Goal: Task Accomplishment & Management: Complete application form

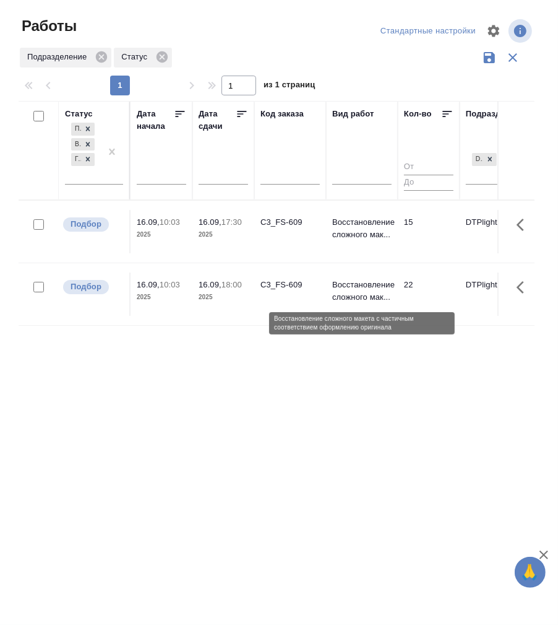
click at [359, 287] on p "Восстановление сложного мак..." at bounding box center [361, 291] width 59 height 25
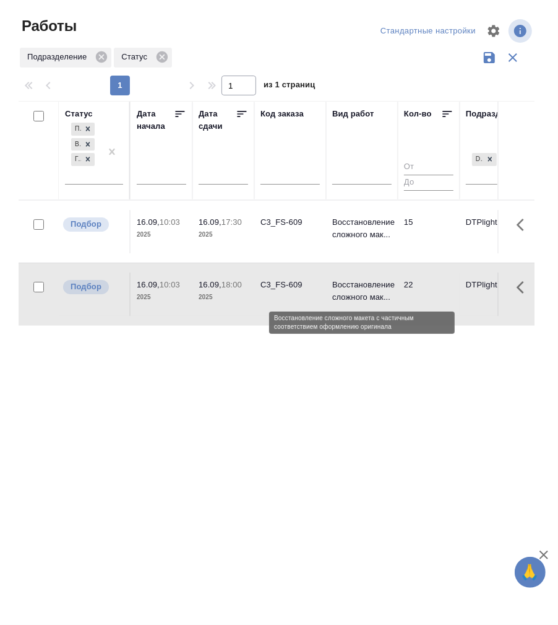
click at [359, 287] on p "Восстановление сложного мак..." at bounding box center [361, 291] width 59 height 25
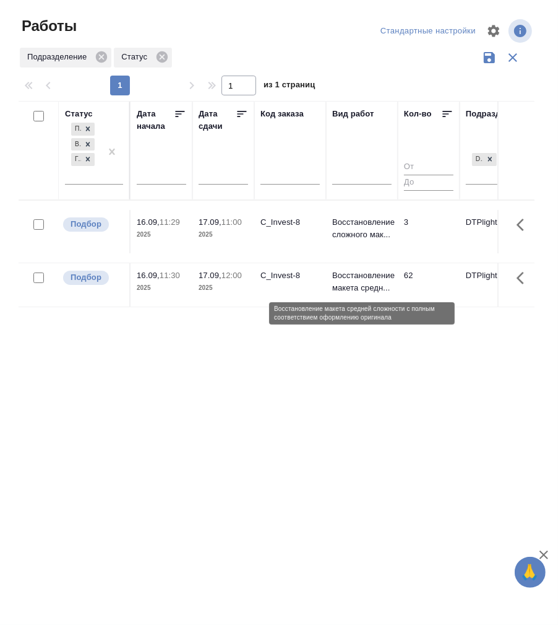
click at [347, 279] on p "Восстановление макета средн..." at bounding box center [361, 281] width 59 height 25
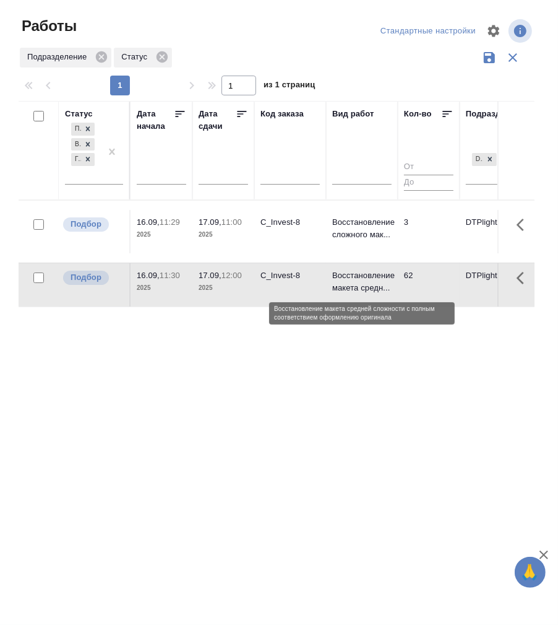
click at [347, 279] on p "Восстановление макета средн..." at bounding box center [361, 281] width 59 height 25
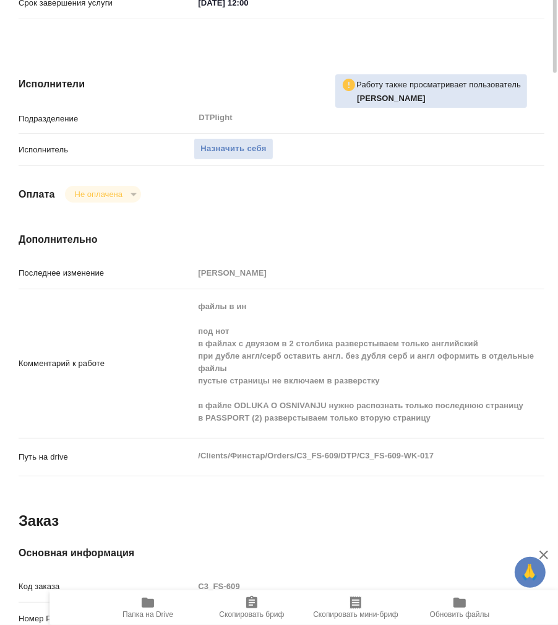
scroll to position [137, 0]
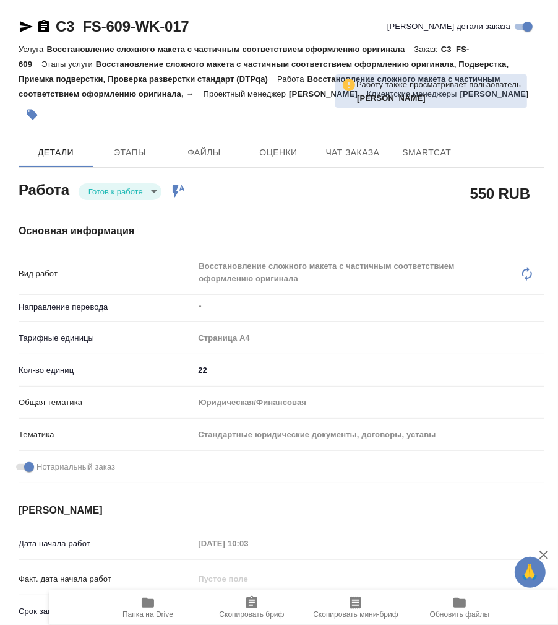
type textarea "x"
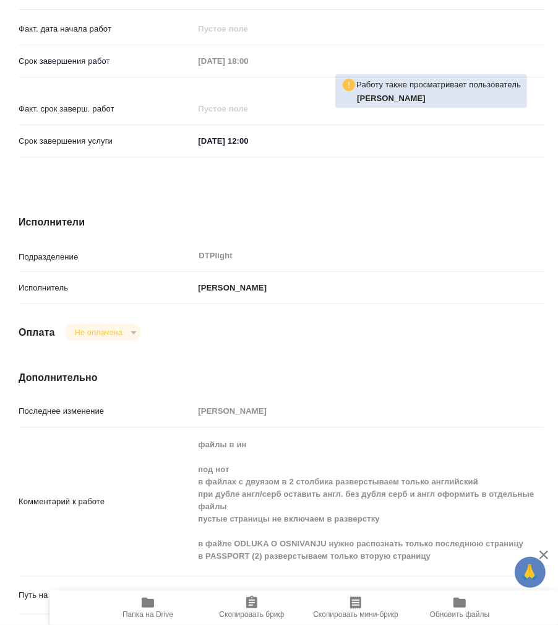
scroll to position [963, 0]
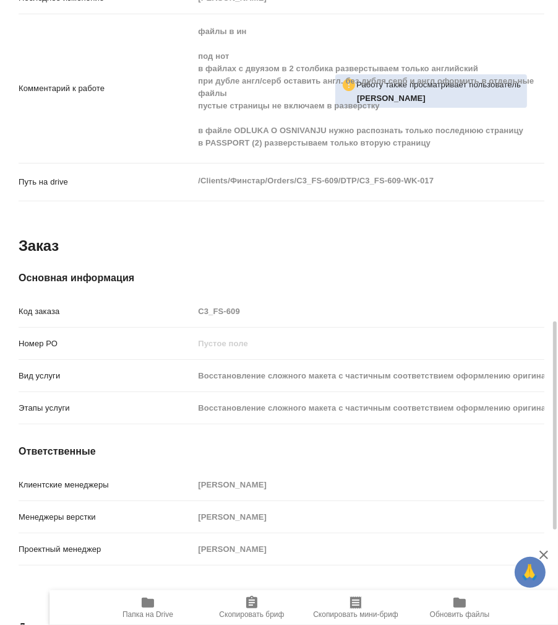
type textarea "x"
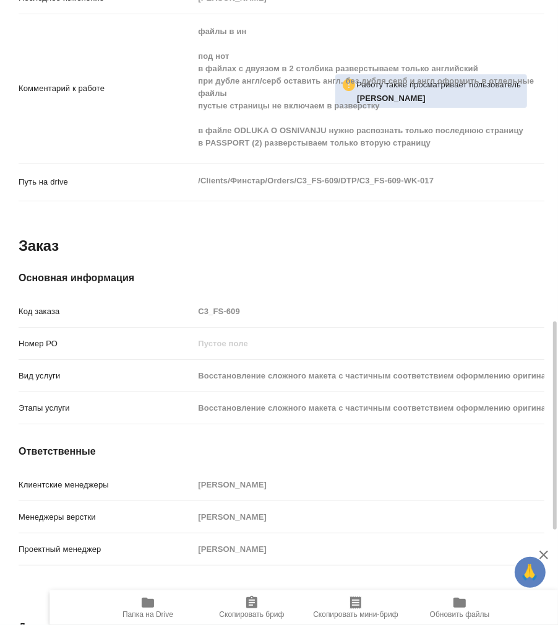
type textarea "x"
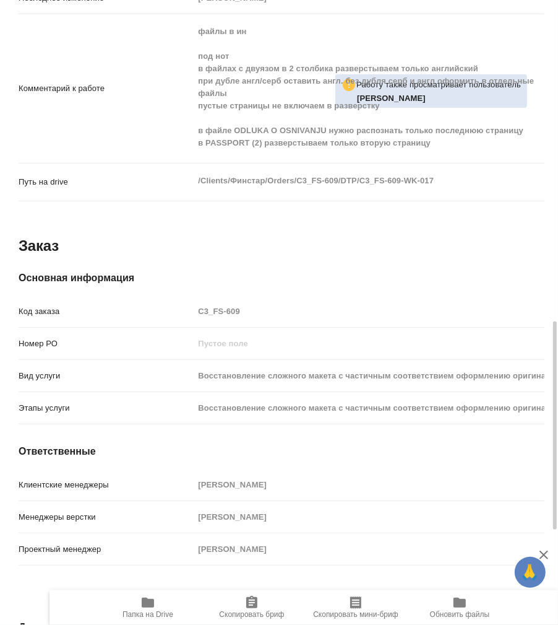
type textarea "x"
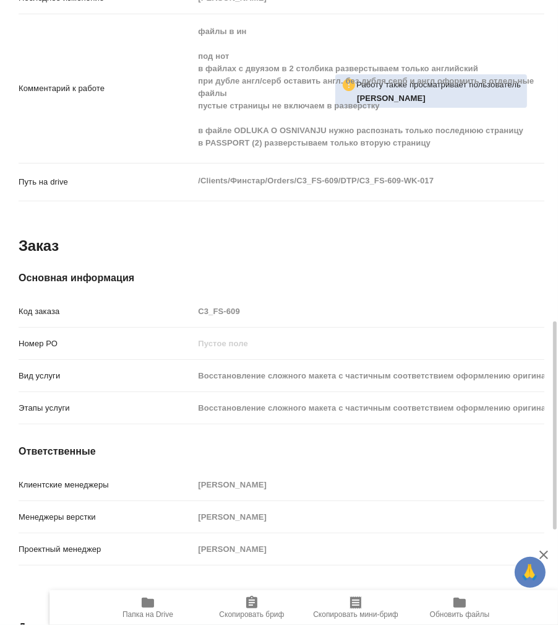
type textarea "x"
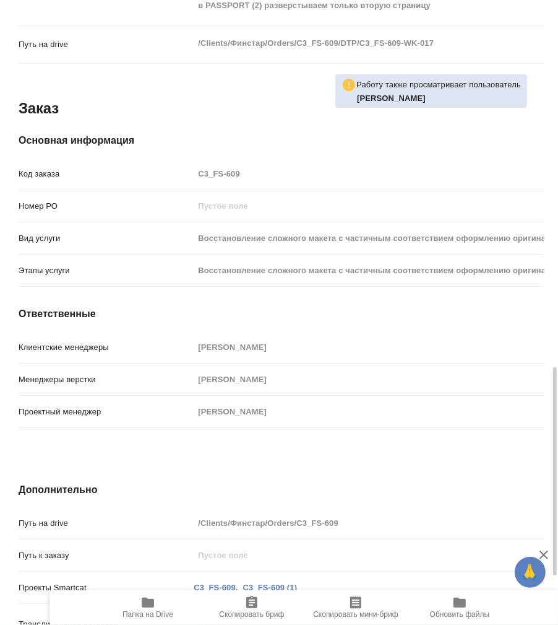
scroll to position [1238, 0]
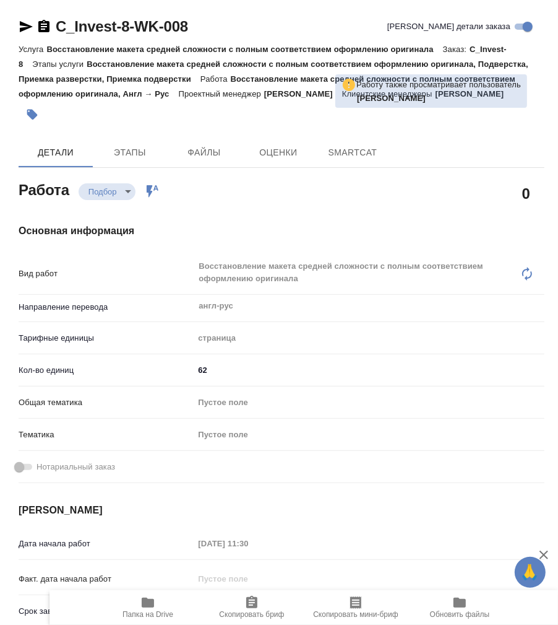
type textarea "x"
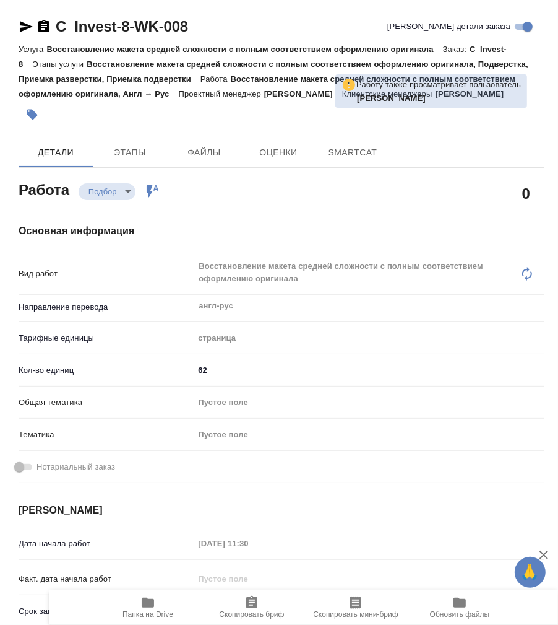
type textarea "x"
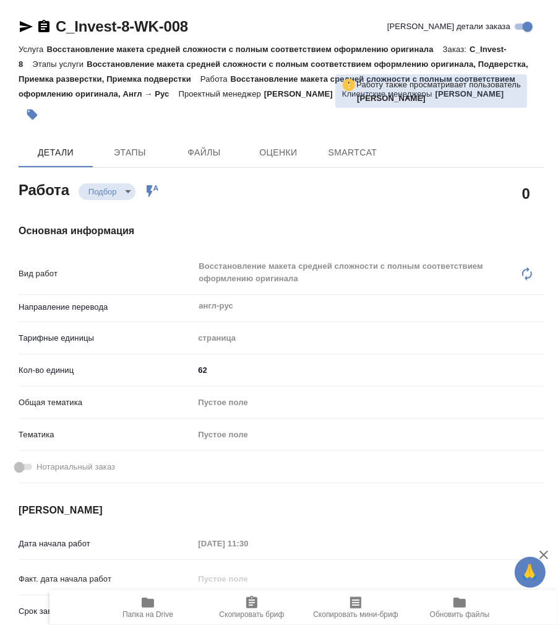
type textarea "x"
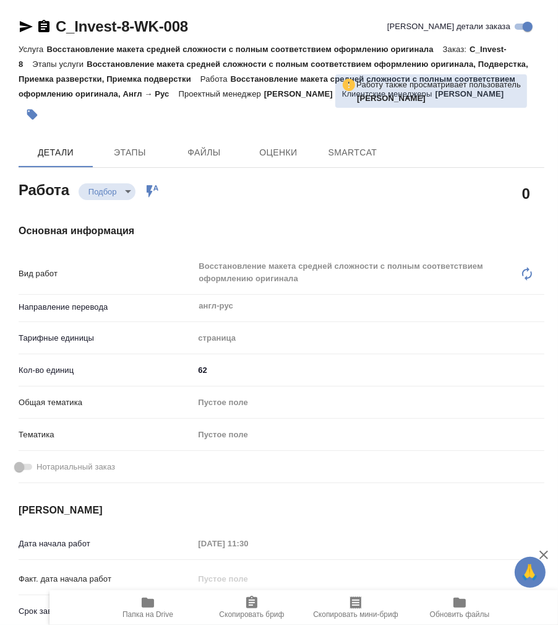
type textarea "x"
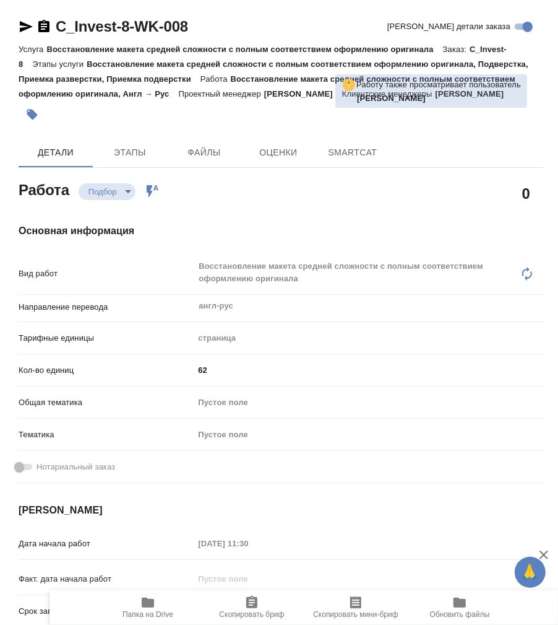
type textarea "x"
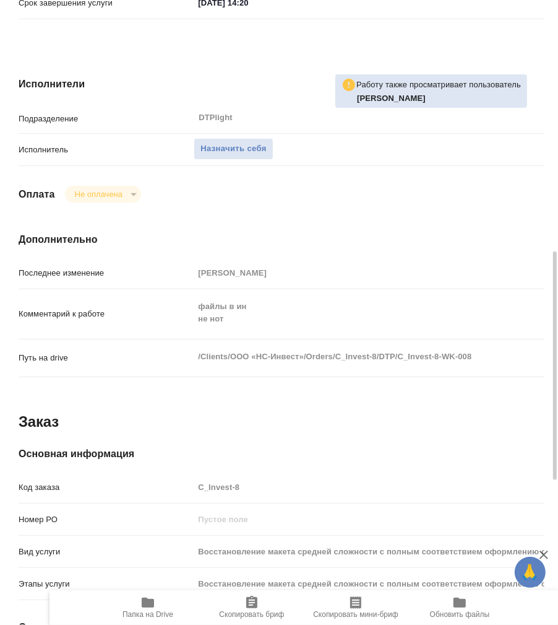
type textarea "x"
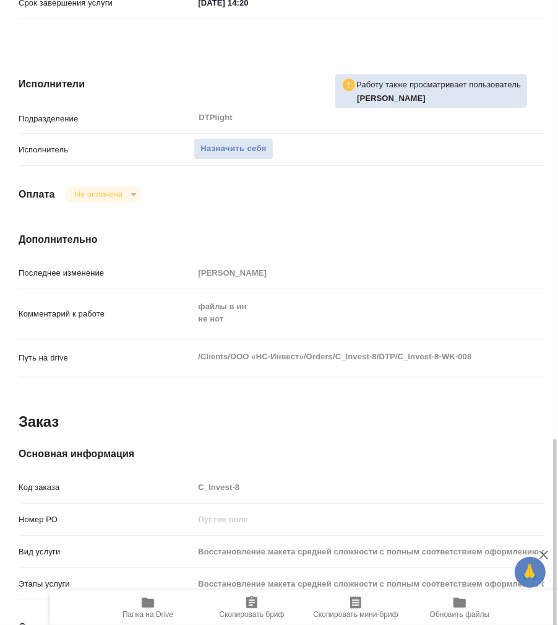
scroll to position [1083, 0]
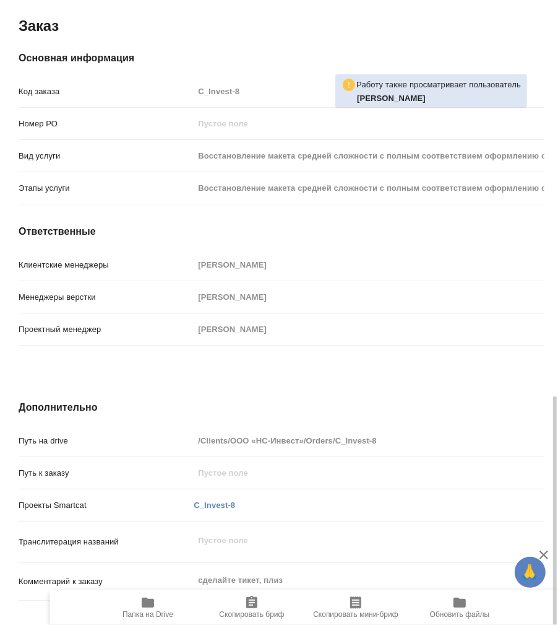
type textarea "x"
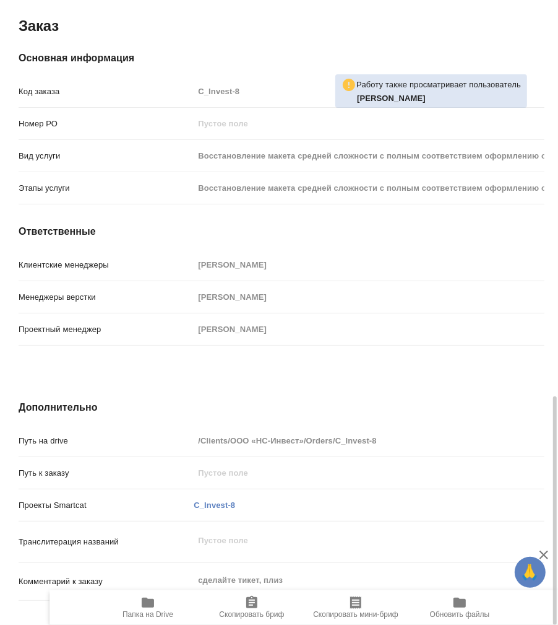
click at [149, 600] on icon "button" at bounding box center [148, 602] width 12 height 10
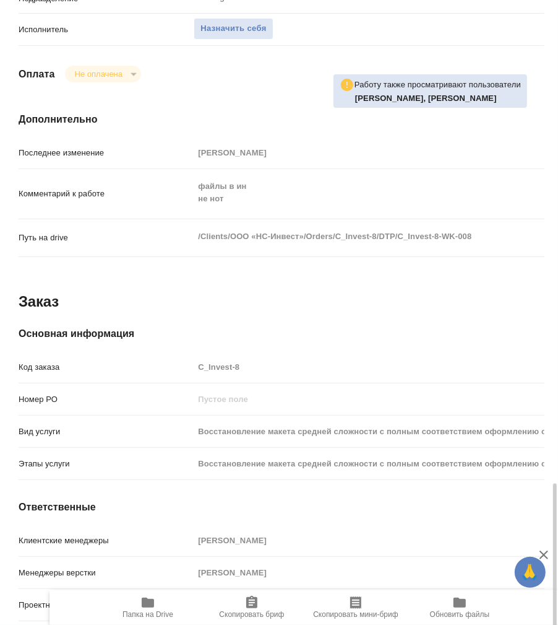
scroll to position [670, 0]
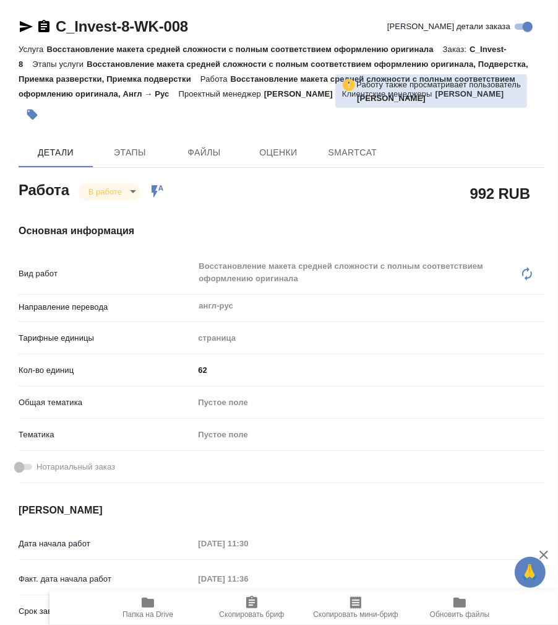
type textarea "x"
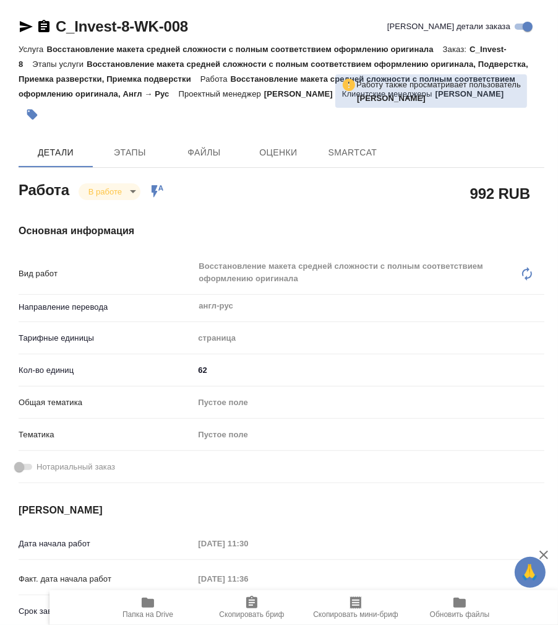
type textarea "x"
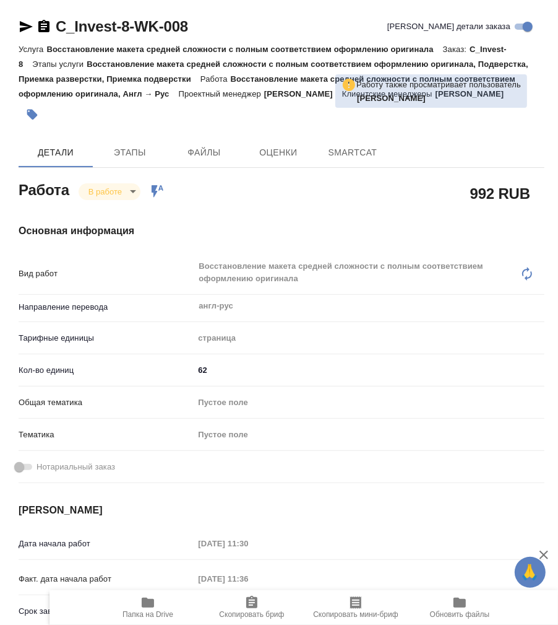
type textarea "x"
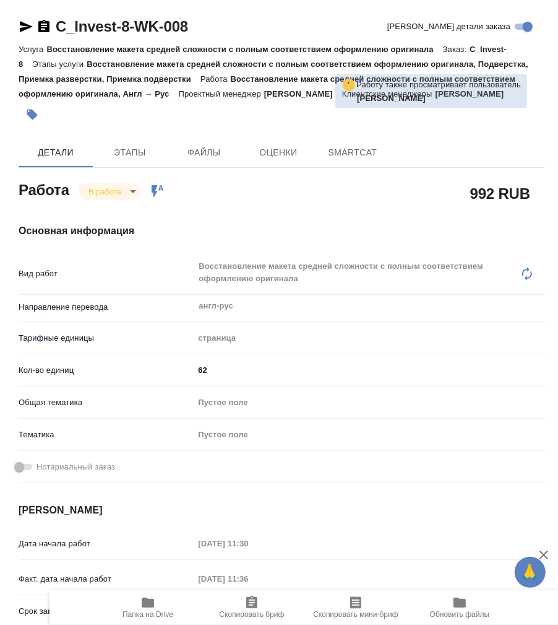
type textarea "x"
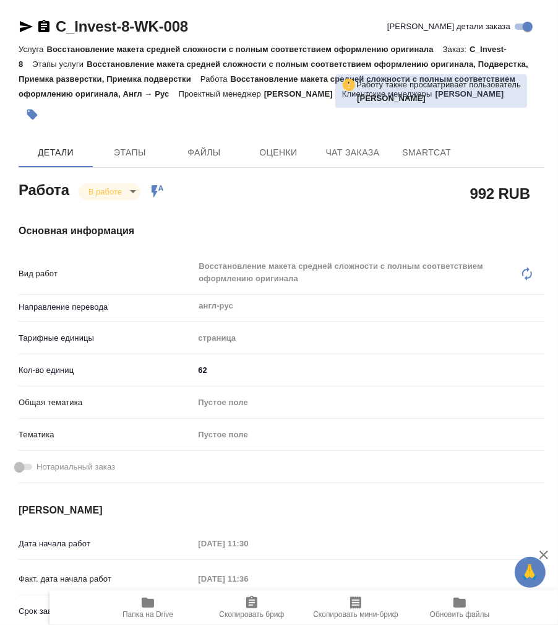
type textarea "x"
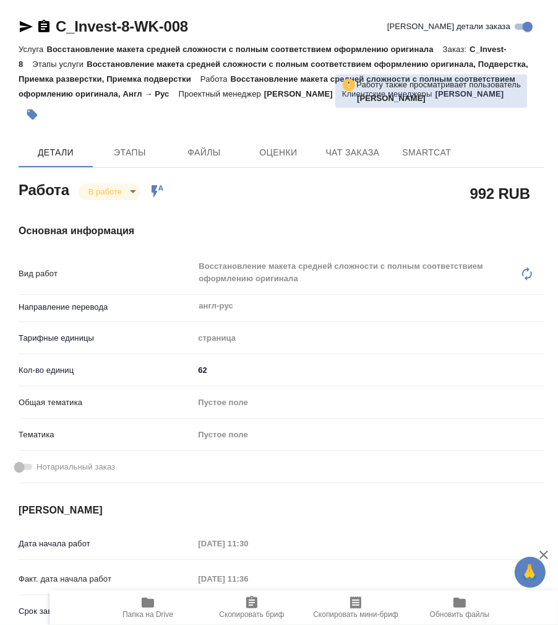
scroll to position [275, 0]
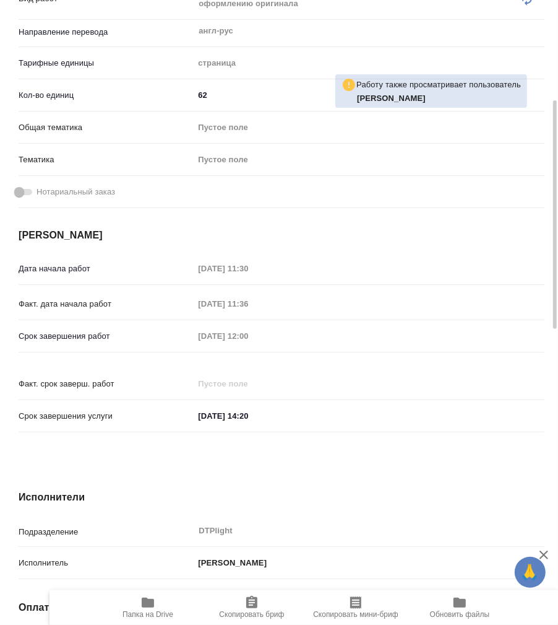
type textarea "x"
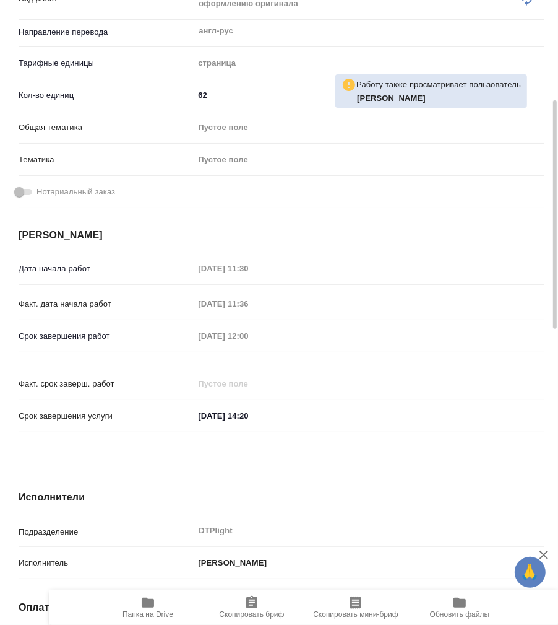
type textarea "x"
